Goal: Obtain resource: Download file/media

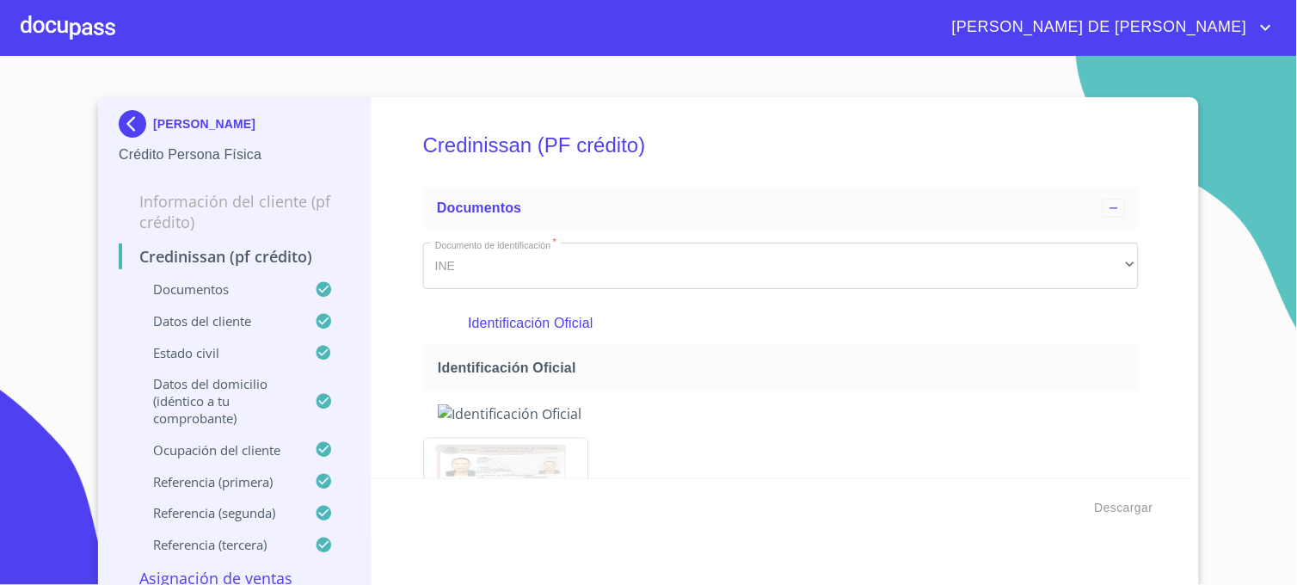
click at [126, 127] on img at bounding box center [136, 124] width 34 height 28
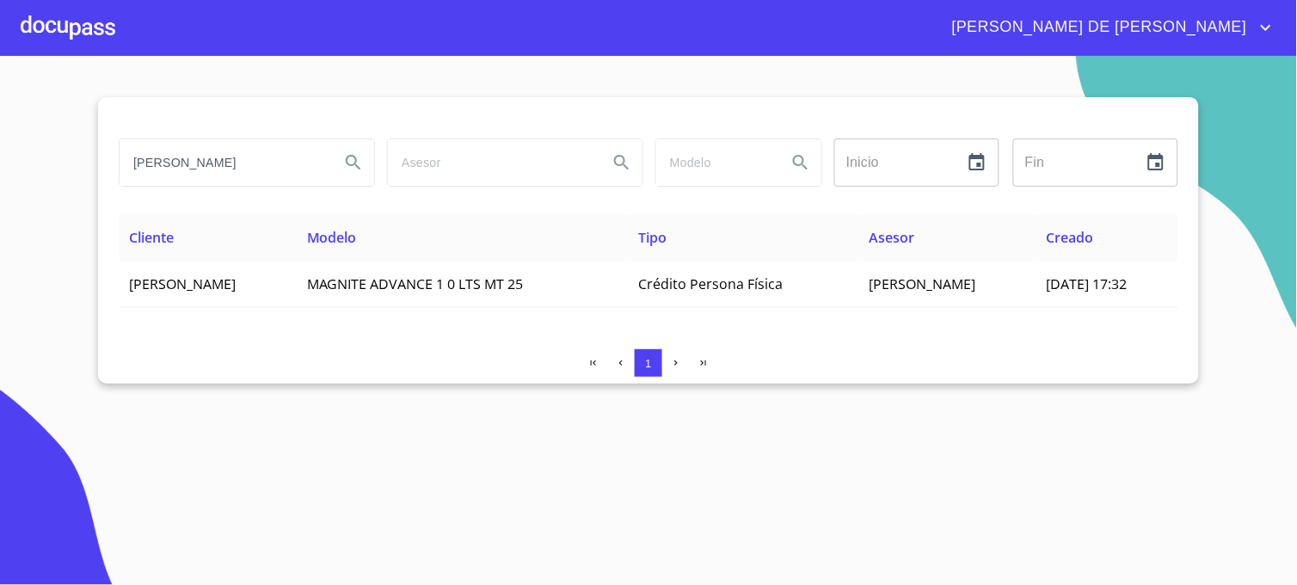
drag, startPoint x: 262, startPoint y: 157, endPoint x: 105, endPoint y: 165, distance: 156.8
click at [105, 165] on div "[PERSON_NAME] Inicio ​ Fin ​ Cliente Modelo Tipo Asesor Creado [PERSON_NAME] MA…" at bounding box center [648, 240] width 1101 height 286
type input "[PERSON_NAME]"
click at [349, 155] on icon "Search" at bounding box center [353, 162] width 21 height 21
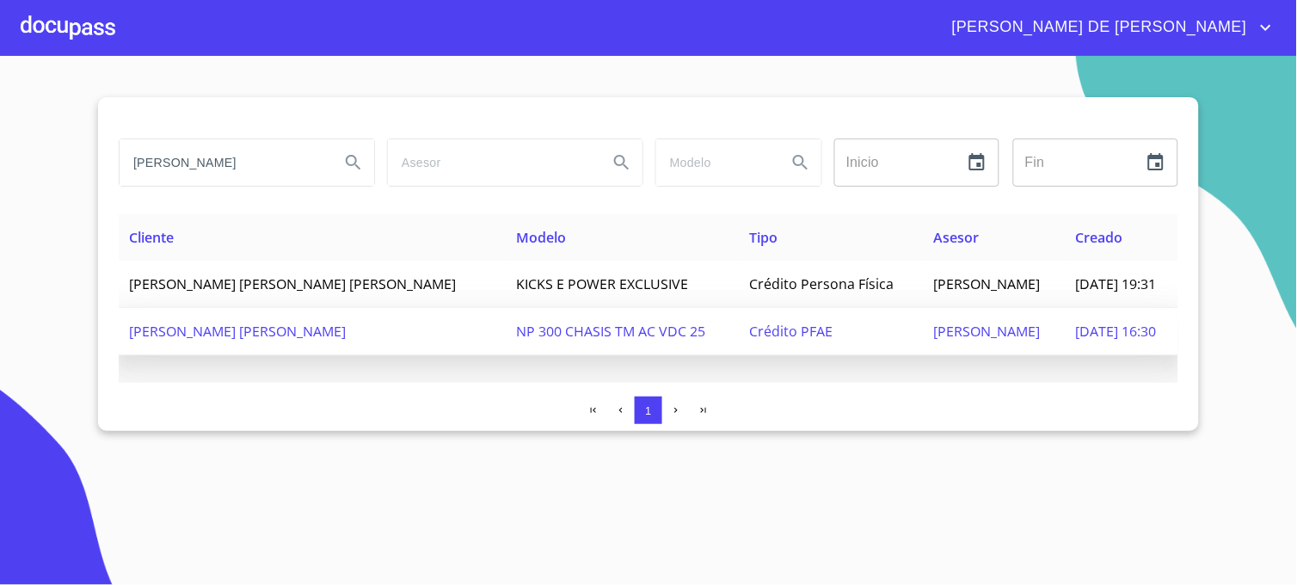
click at [516, 329] on span "NP 300 CHASIS TM AC VDC 25" at bounding box center [610, 331] width 189 height 19
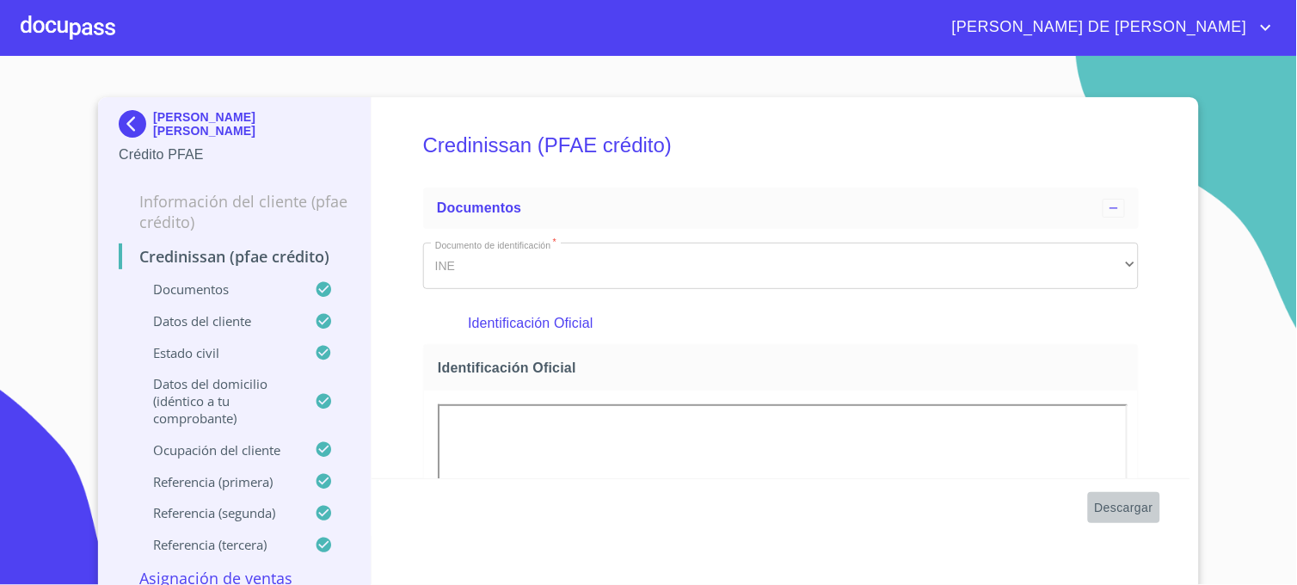
click at [1103, 500] on span "Descargar" at bounding box center [1124, 508] width 58 height 22
